Goal: Complete application form

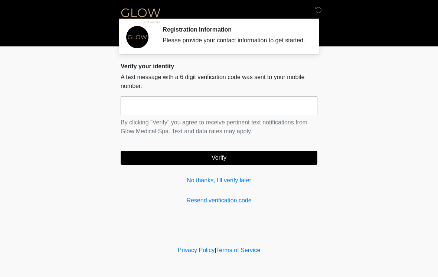
click at [138, 111] on input "text" at bounding box center [219, 106] width 197 height 19
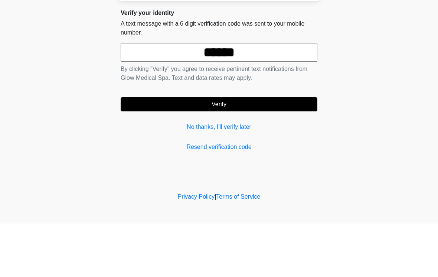
type input "******"
click at [179, 151] on button "Verify" at bounding box center [219, 158] width 197 height 14
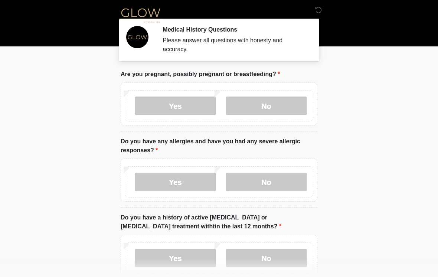
click at [251, 105] on label "No" at bounding box center [266, 106] width 81 height 19
click at [249, 174] on label "No" at bounding box center [266, 182] width 81 height 19
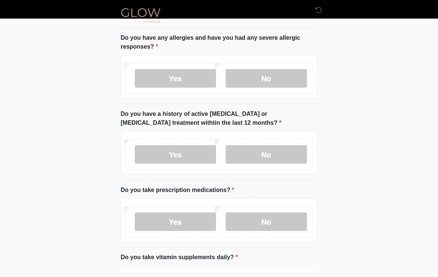
scroll to position [104, 0]
click at [262, 155] on label "No" at bounding box center [266, 154] width 81 height 19
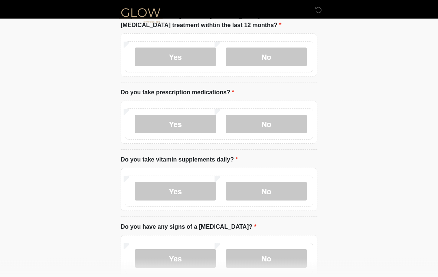
scroll to position [201, 0]
click at [163, 125] on label "Yes" at bounding box center [175, 124] width 81 height 19
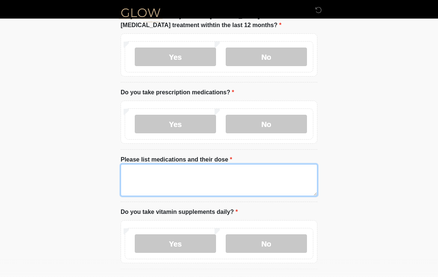
click at [132, 173] on textarea "Please list medications and their dose" at bounding box center [219, 180] width 197 height 32
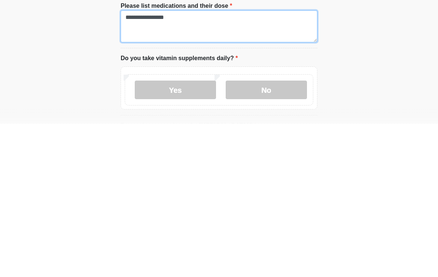
type textarea "**********"
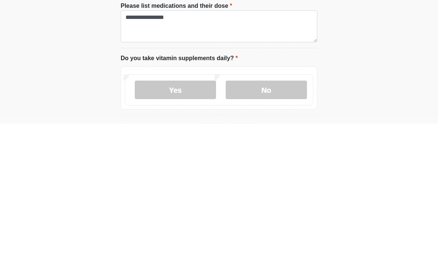
click at [169, 234] on label "Yes" at bounding box center [175, 243] width 81 height 19
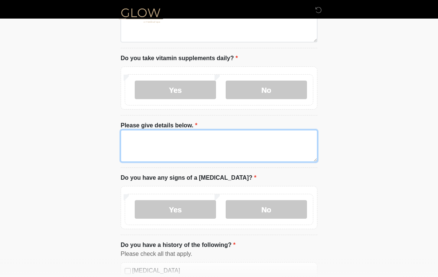
click at [138, 149] on textarea "Please give details below." at bounding box center [219, 146] width 197 height 32
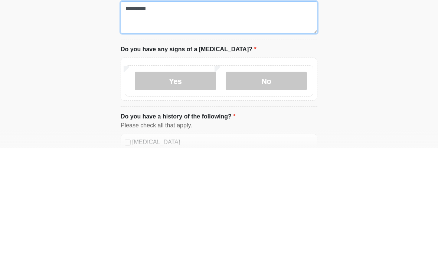
type textarea "*********"
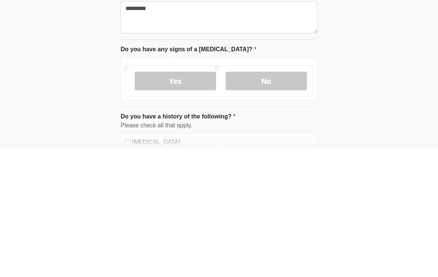
click at [296, 200] on label "No" at bounding box center [266, 209] width 81 height 19
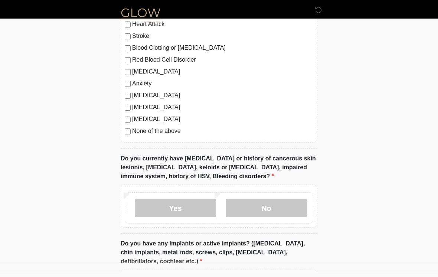
scroll to position [626, 0]
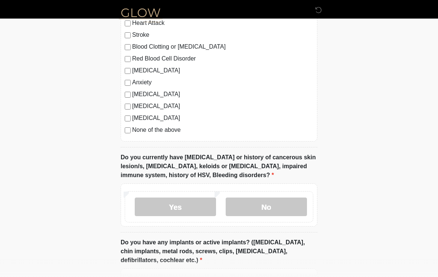
click at [299, 212] on label "No" at bounding box center [266, 207] width 81 height 19
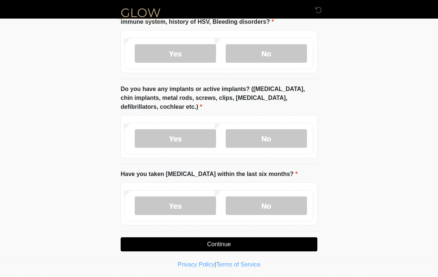
scroll to position [779, 0]
click at [169, 137] on label "Yes" at bounding box center [175, 139] width 81 height 19
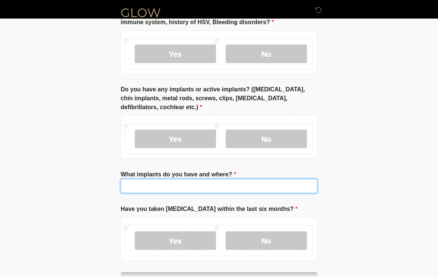
click at [129, 184] on input "What implants do you have and where?" at bounding box center [219, 186] width 197 height 14
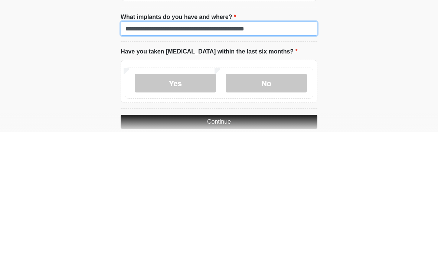
type input "**********"
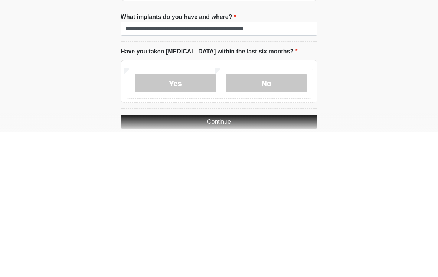
click at [248, 219] on label "No" at bounding box center [266, 228] width 81 height 19
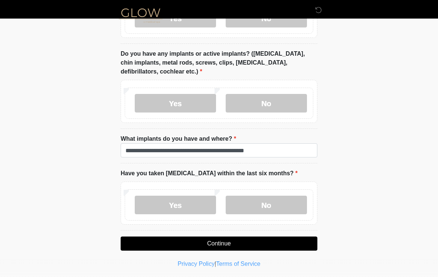
click at [197, 244] on button "Continue" at bounding box center [219, 243] width 197 height 14
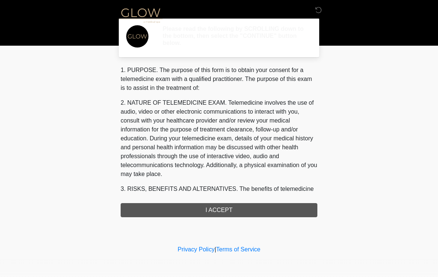
scroll to position [0, 0]
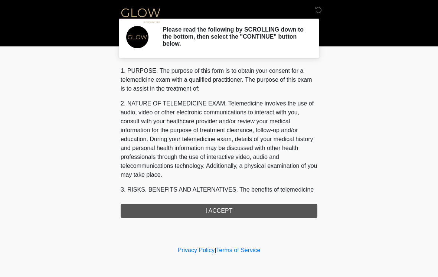
click at [179, 210] on div "1. PURPOSE. The purpose of this form is to obtain your consent for a telemedici…" at bounding box center [219, 141] width 197 height 151
click at [175, 207] on div "1. PURPOSE. The purpose of this form is to obtain your consent for a telemedici…" at bounding box center [219, 141] width 197 height 151
click at [215, 213] on div "1. PURPOSE. The purpose of this form is to obtain your consent for a telemedici…" at bounding box center [219, 141] width 197 height 151
click at [204, 212] on div "1. PURPOSE. The purpose of this form is to obtain your consent for a telemedici…" at bounding box center [219, 141] width 197 height 151
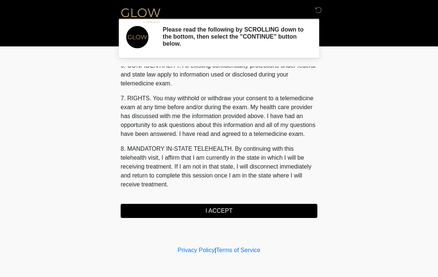
scroll to position [302, 0]
click at [210, 209] on button "I ACCEPT" at bounding box center [219, 211] width 197 height 14
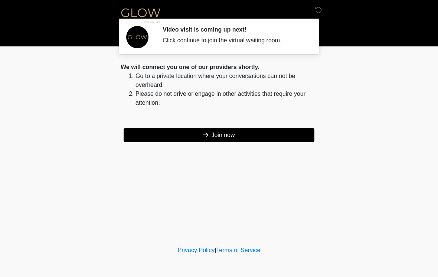
click at [213, 136] on button "Join now" at bounding box center [219, 135] width 191 height 14
